Goal: Task Accomplishment & Management: Use online tool/utility

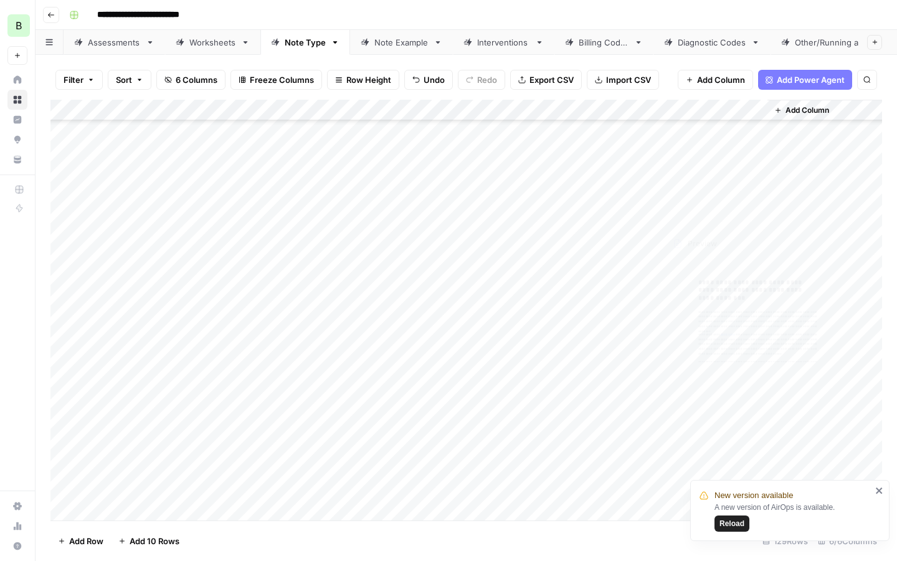
scroll to position [2352, 0]
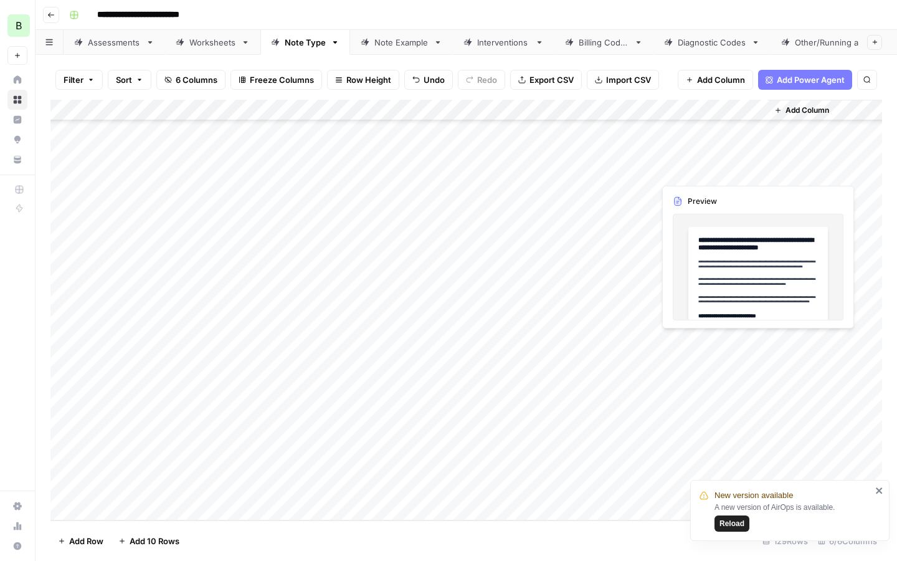
click at [690, 169] on div "Add Column" at bounding box center [465, 310] width 831 height 420
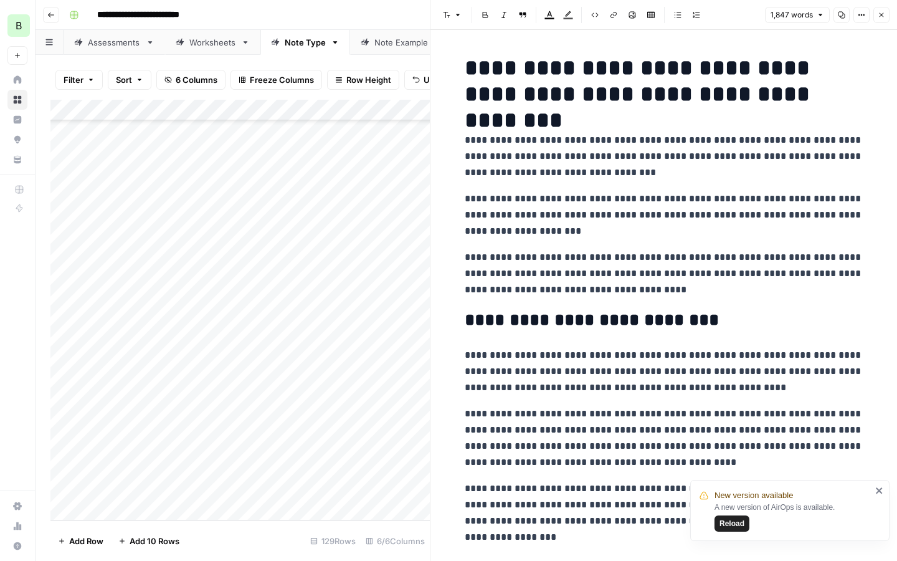
click at [836, 14] on button "Copy" at bounding box center [841, 15] width 16 height 16
click at [885, 20] on button "Close" at bounding box center [881, 15] width 16 height 16
click at [300, 189] on div "Add Column" at bounding box center [239, 310] width 379 height 420
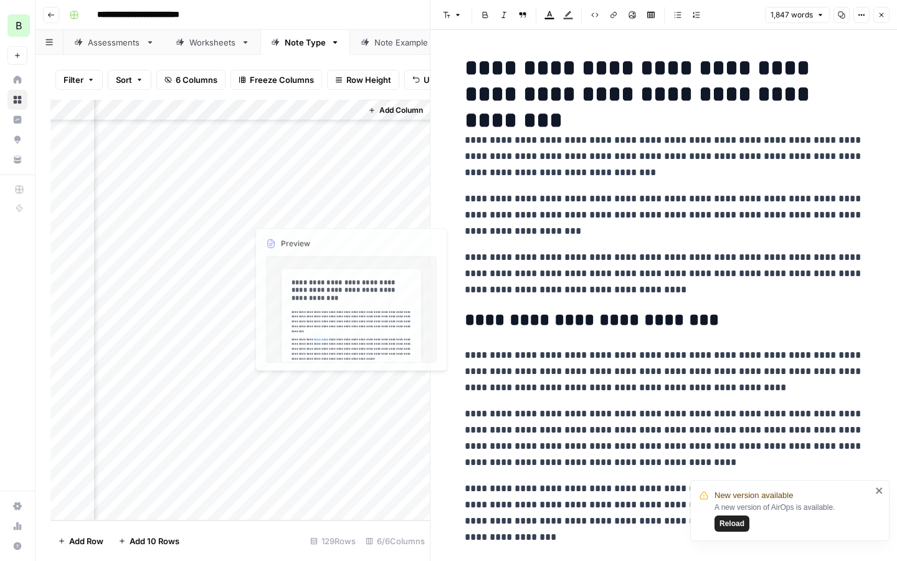
click at [300, 189] on div "Add Column" at bounding box center [239, 310] width 379 height 420
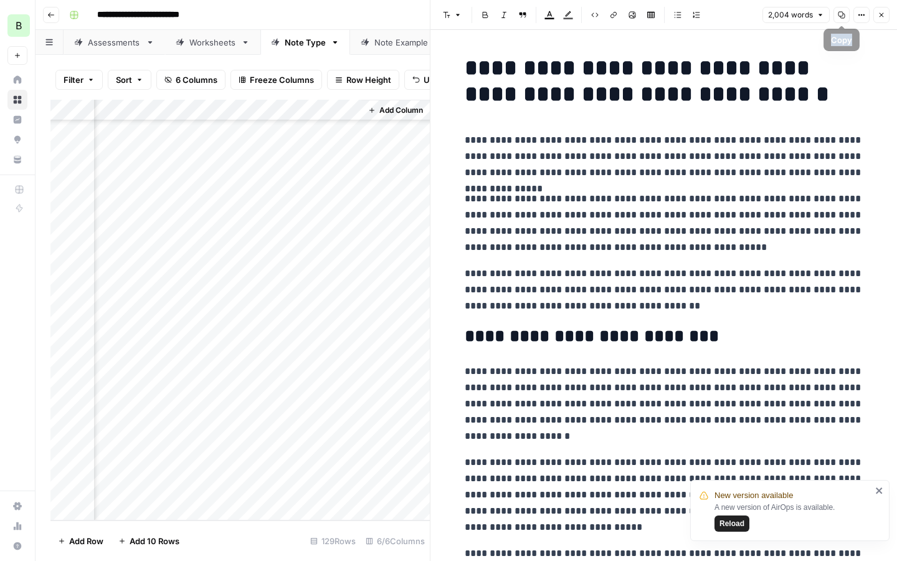
click at [838, 19] on button "Copy" at bounding box center [841, 15] width 16 height 16
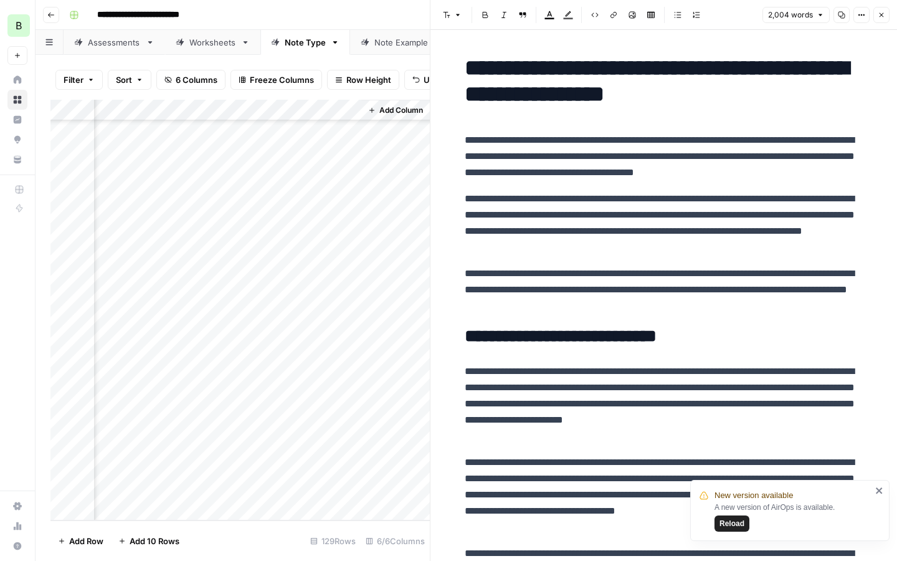
click at [314, 212] on div "Add Column" at bounding box center [239, 310] width 379 height 420
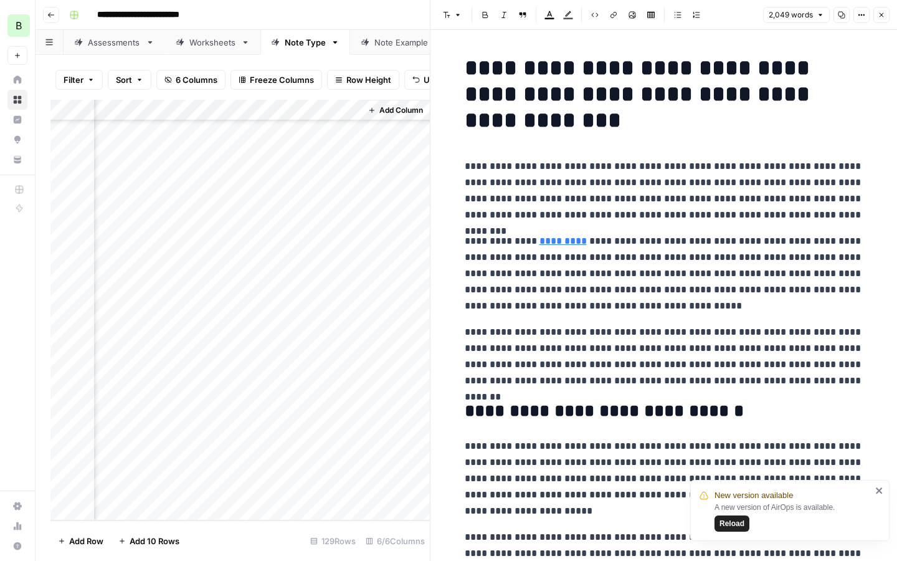
click at [839, 20] on button "Copy" at bounding box center [841, 15] width 16 height 16
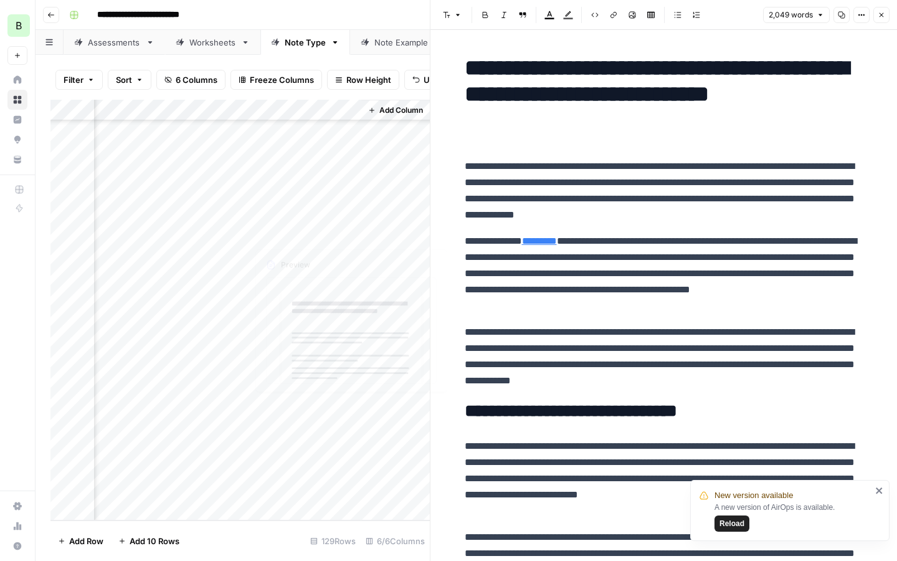
click at [267, 233] on div "Add Column" at bounding box center [239, 310] width 379 height 420
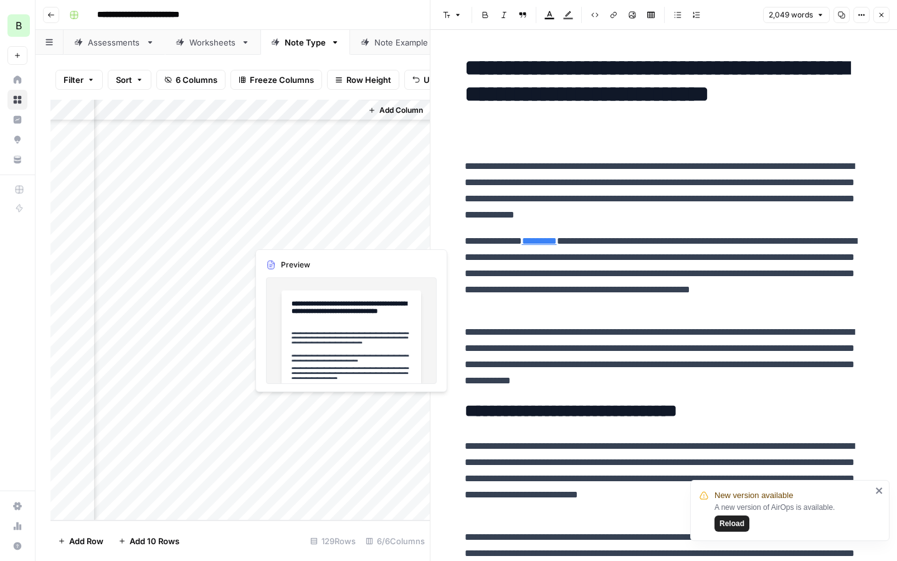
click at [267, 233] on div "Add Column" at bounding box center [239, 310] width 379 height 420
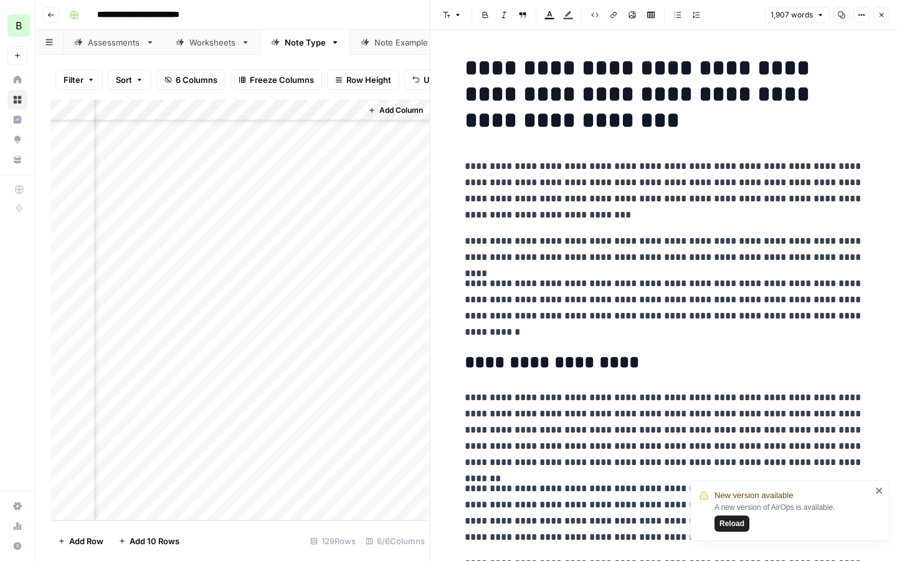
click at [841, 14] on icon "button" at bounding box center [841, 14] width 7 height 7
click at [277, 258] on div "Add Column" at bounding box center [239, 310] width 379 height 420
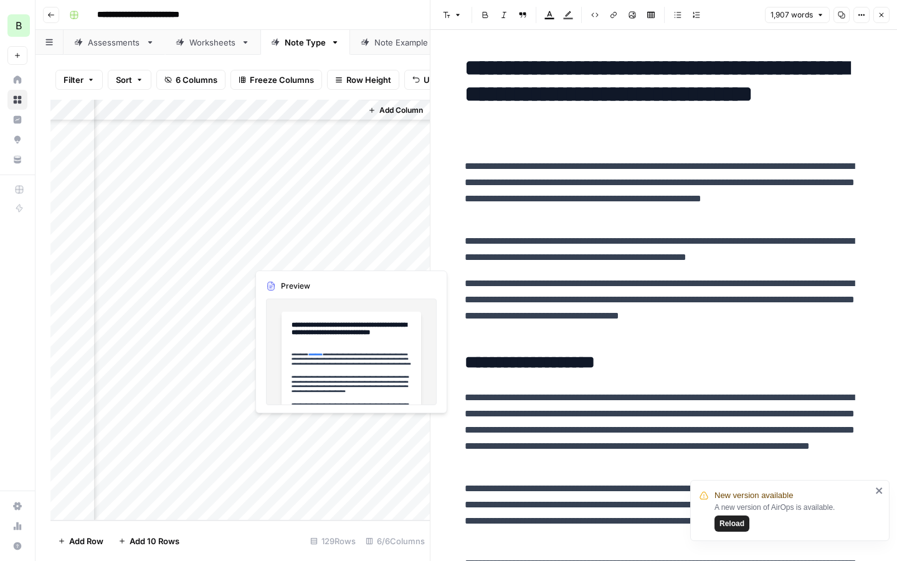
click at [277, 258] on div "Add Column" at bounding box center [239, 310] width 379 height 420
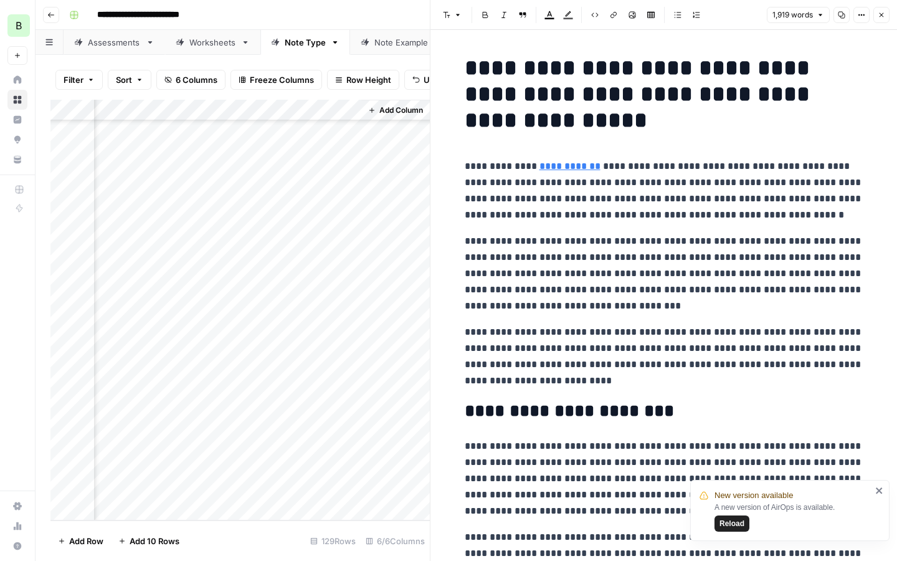
click at [841, 17] on icon "button" at bounding box center [841, 14] width 7 height 7
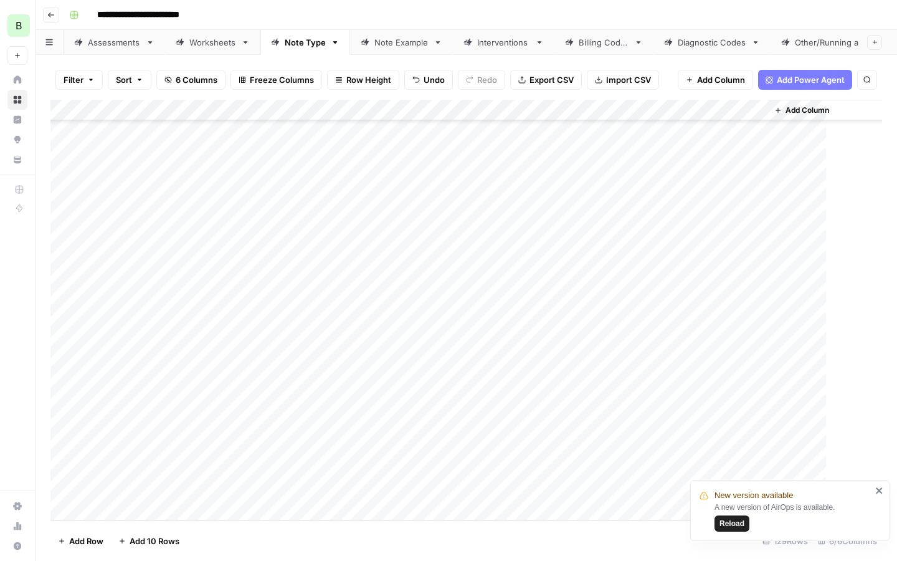
scroll to position [2352, 0]
drag, startPoint x: 211, startPoint y: 164, endPoint x: 219, endPoint y: 260, distance: 96.3
click at [219, 260] on div "Add Column" at bounding box center [465, 310] width 831 height 420
